Goal: Check status: Check status

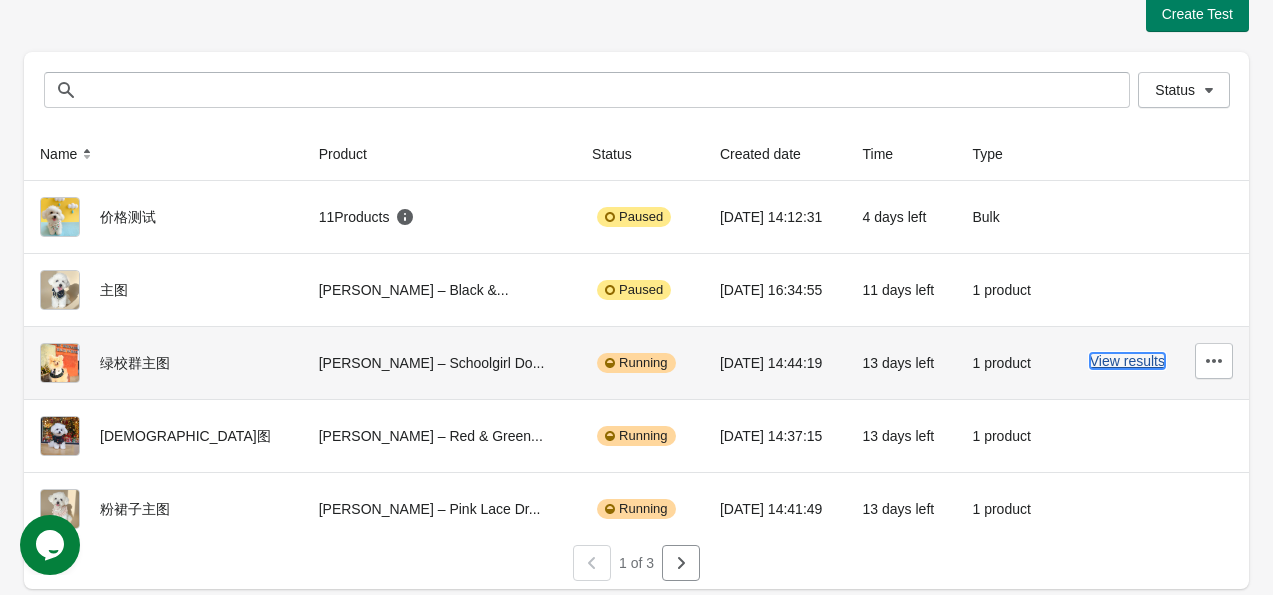
click at [1116, 362] on button "View results" at bounding box center [1127, 361] width 75 height 16
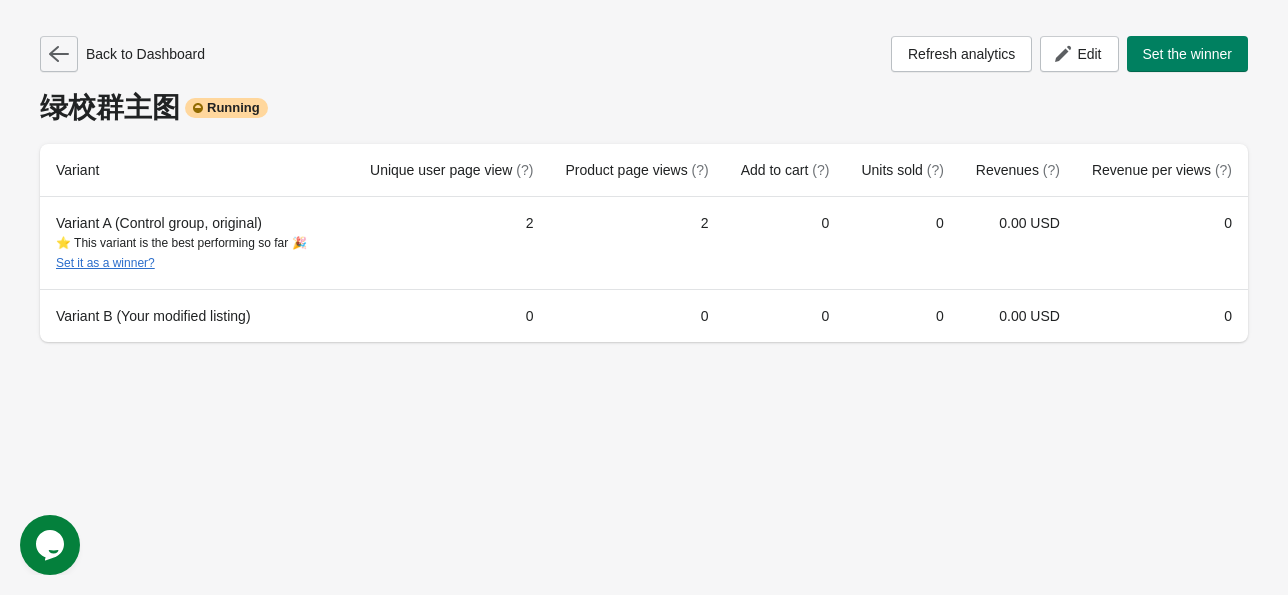
click at [60, 45] on icon "button" at bounding box center [59, 54] width 20 height 20
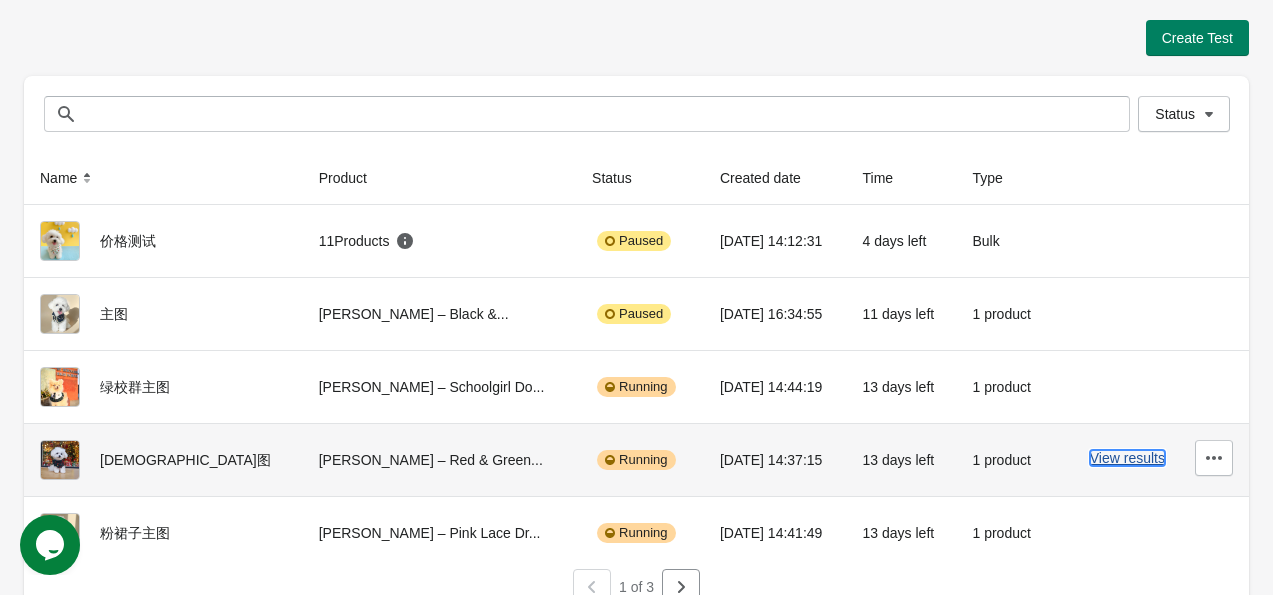
click at [1127, 456] on button "View results" at bounding box center [1127, 458] width 75 height 16
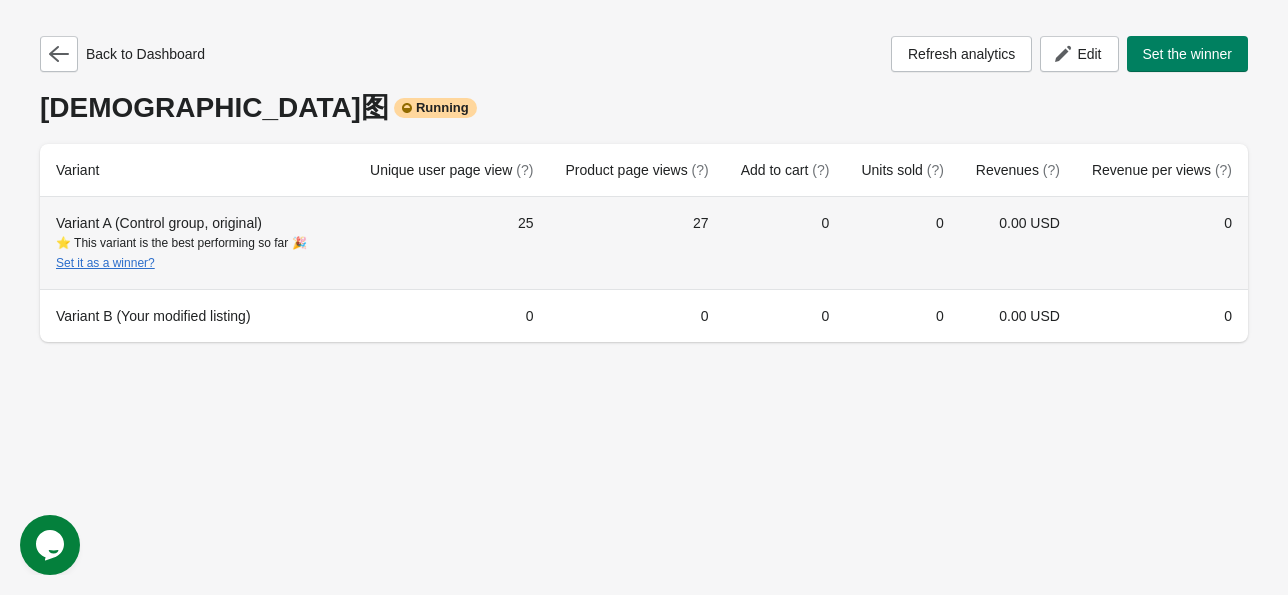
click at [478, 244] on td "25" at bounding box center [451, 243] width 195 height 92
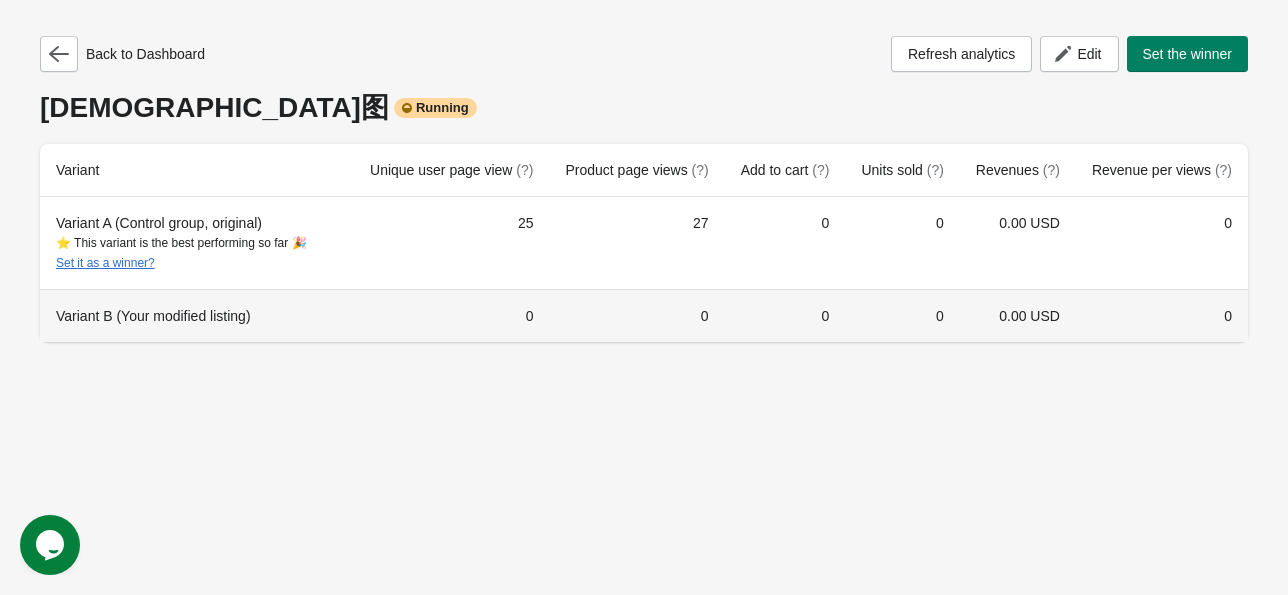
click at [338, 310] on div "Variant B (Your modified listing)" at bounding box center [197, 316] width 282 height 20
